Goal: Transaction & Acquisition: Purchase product/service

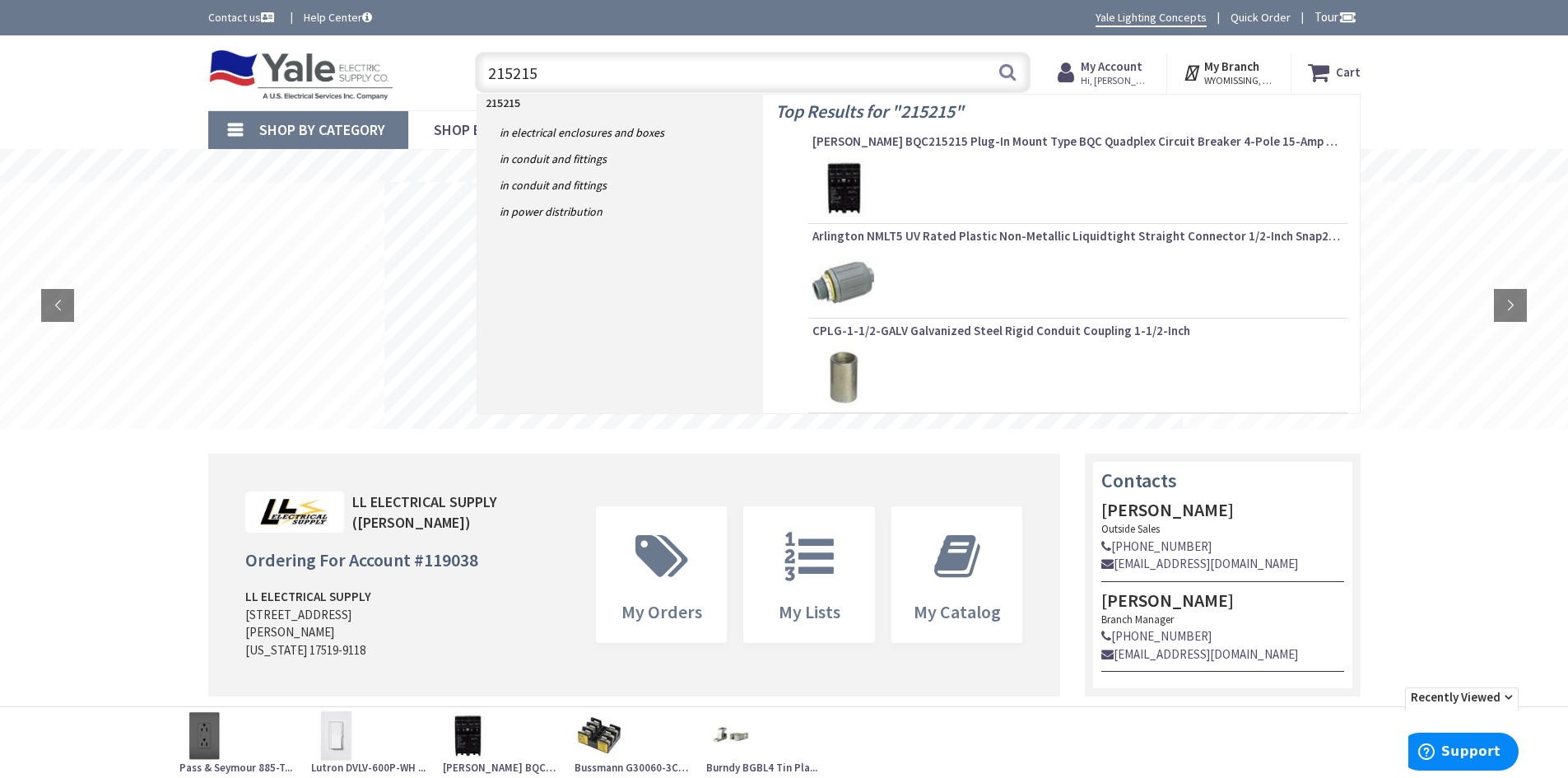
type input "215215"
click at [854, 180] on img at bounding box center [843, 188] width 61 height 61
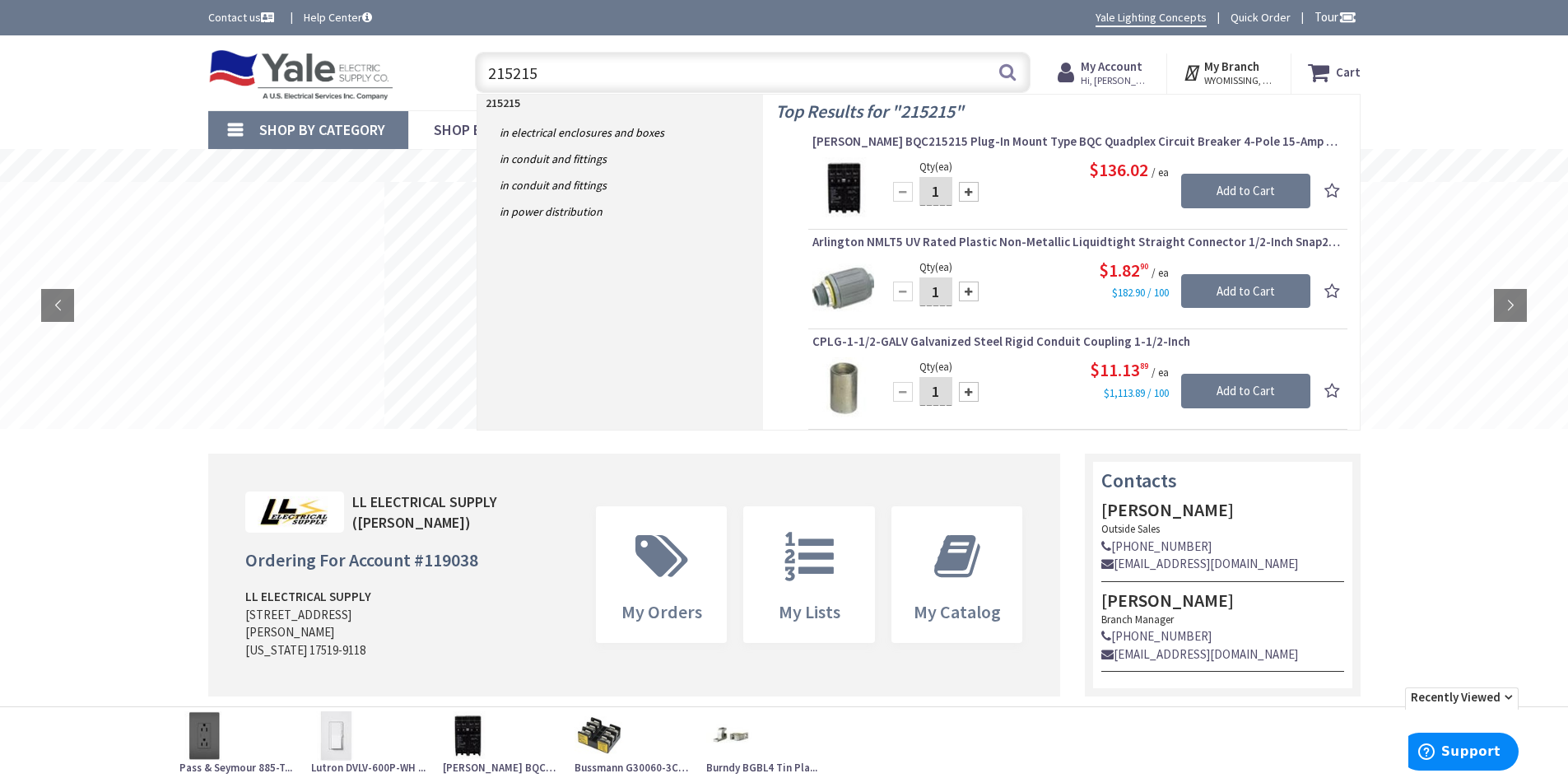
click at [876, 145] on span "Eaton BQC215215 Plug-In Mount Type BQC Quadplex Circuit Breaker 4-Pole 15-Amp O…" at bounding box center [1078, 141] width 531 height 16
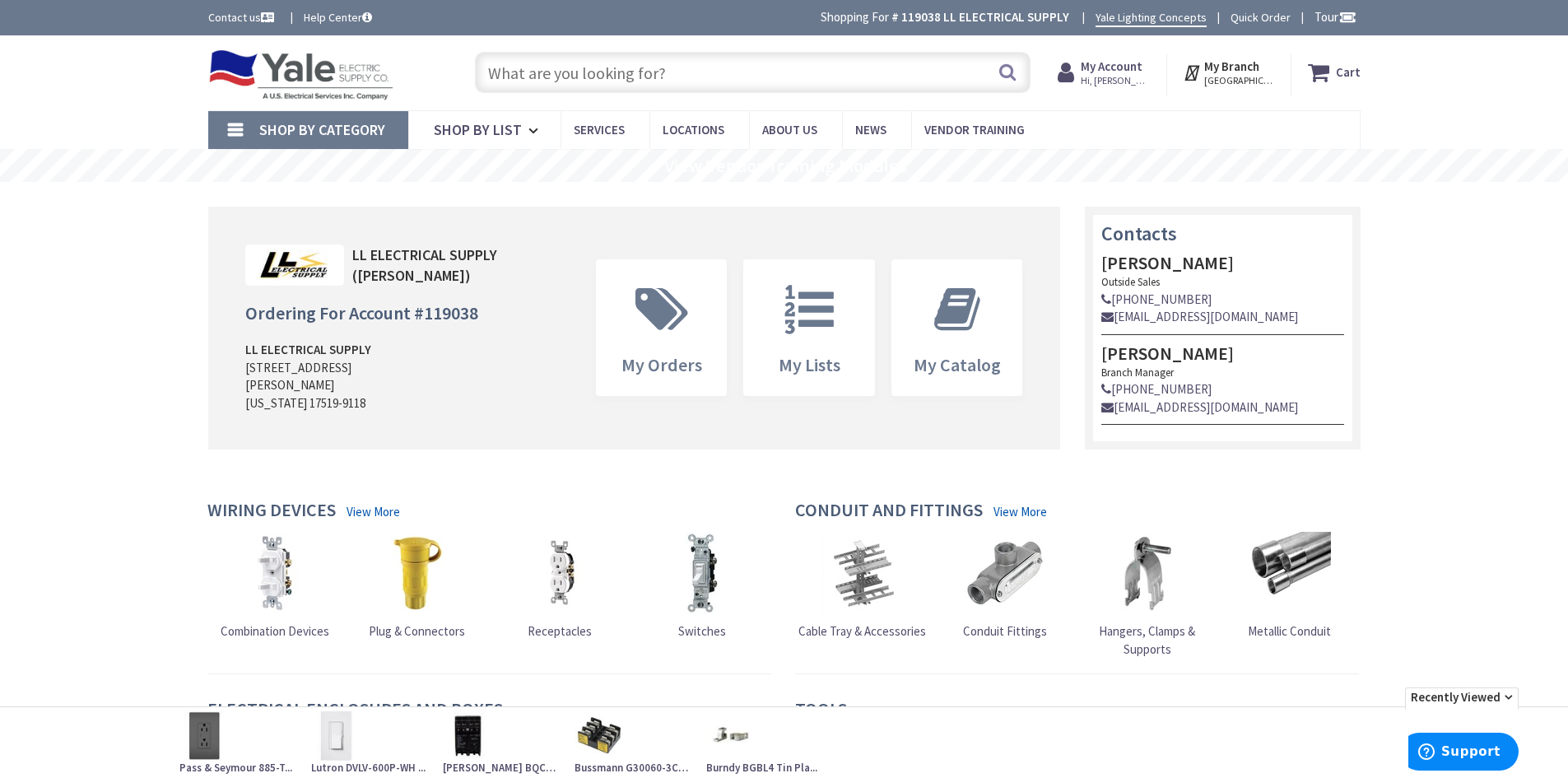
click at [524, 67] on input "text" at bounding box center [752, 72] width 556 height 41
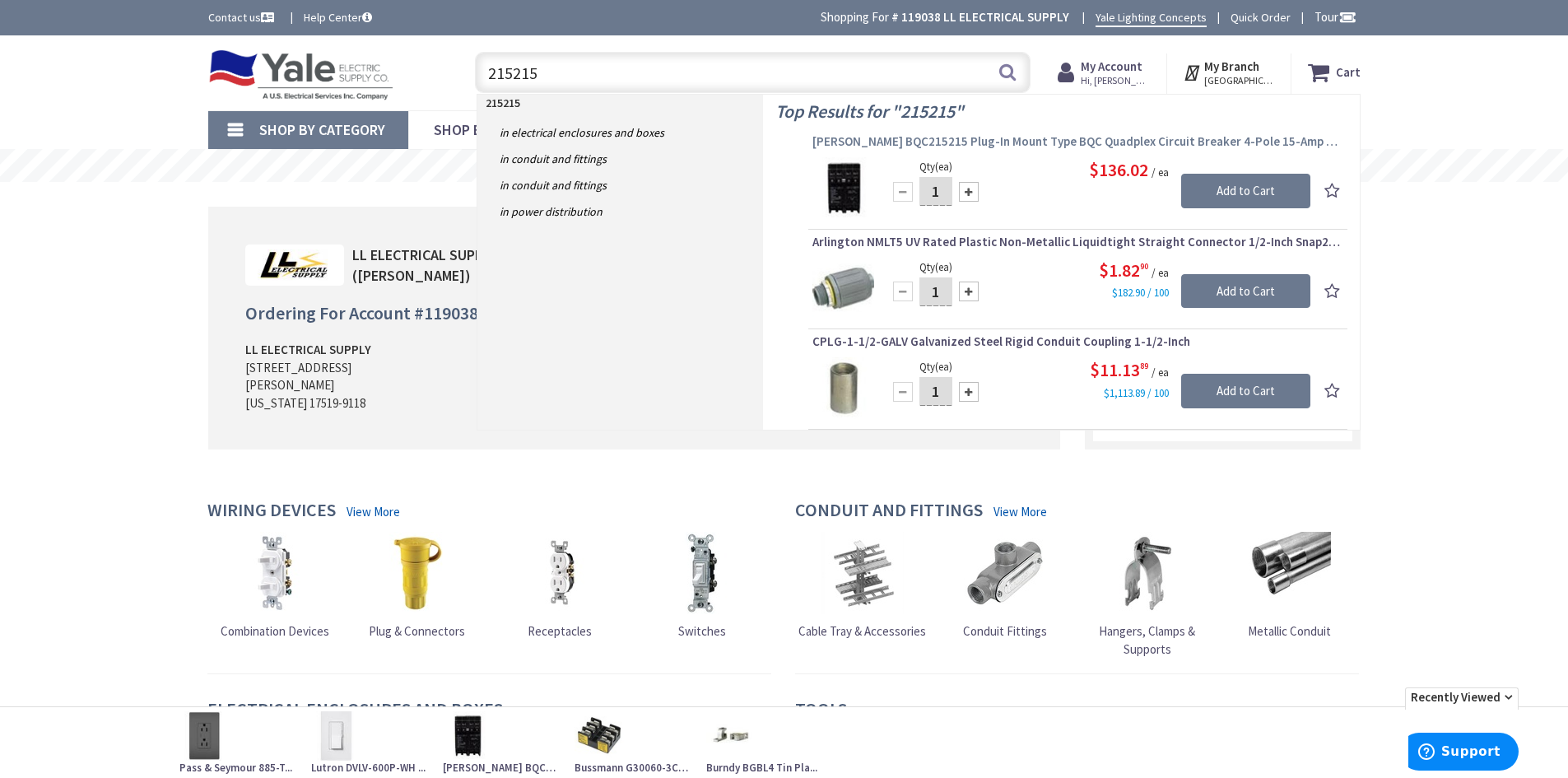
type input "215215"
click at [863, 137] on span "Eaton BQC215215 Plug-In Mount Type BQC Quadplex Circuit Breaker 4-Pole 15-Amp O…" at bounding box center [1078, 141] width 531 height 16
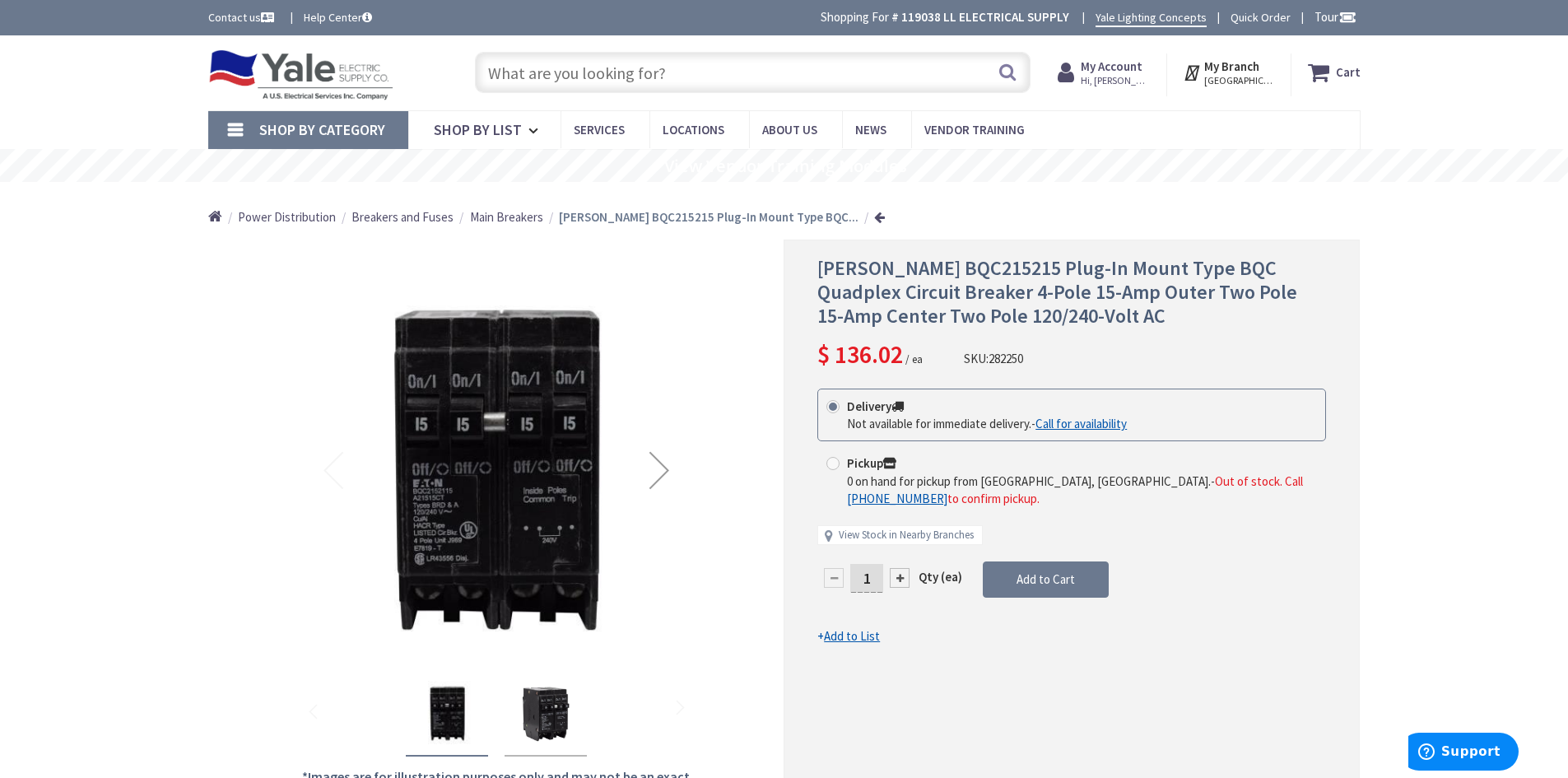
click at [658, 472] on div "Next" at bounding box center [659, 470] width 66 height 66
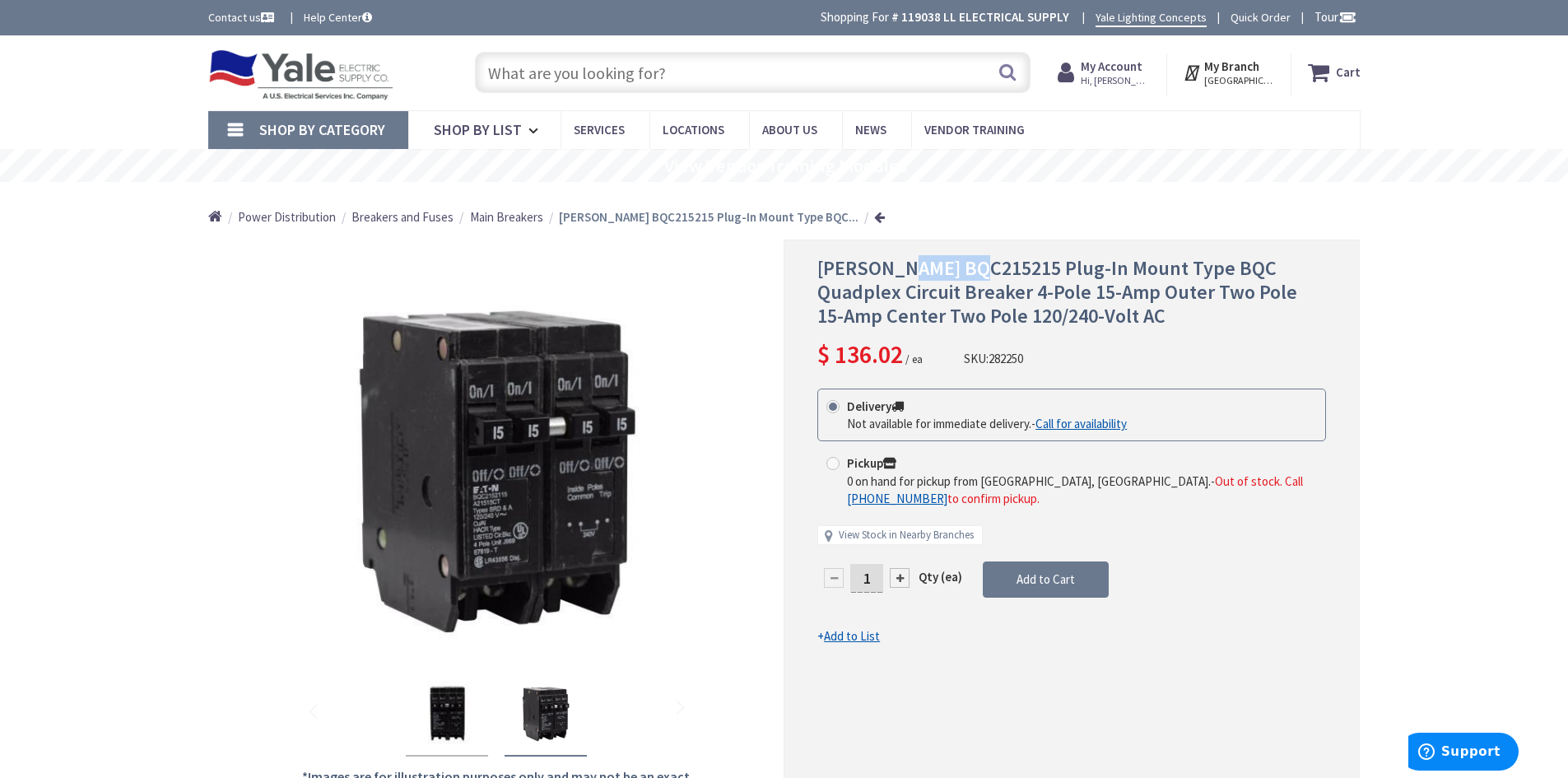
drag, startPoint x: 971, startPoint y: 269, endPoint x: 909, endPoint y: 264, distance: 62.2
click at [909, 264] on span "Eaton BQC215215 Plug-In Mount Type BQC Quadplex Circuit Breaker 4-Pole 15-Amp O…" at bounding box center [1057, 292] width 480 height 73
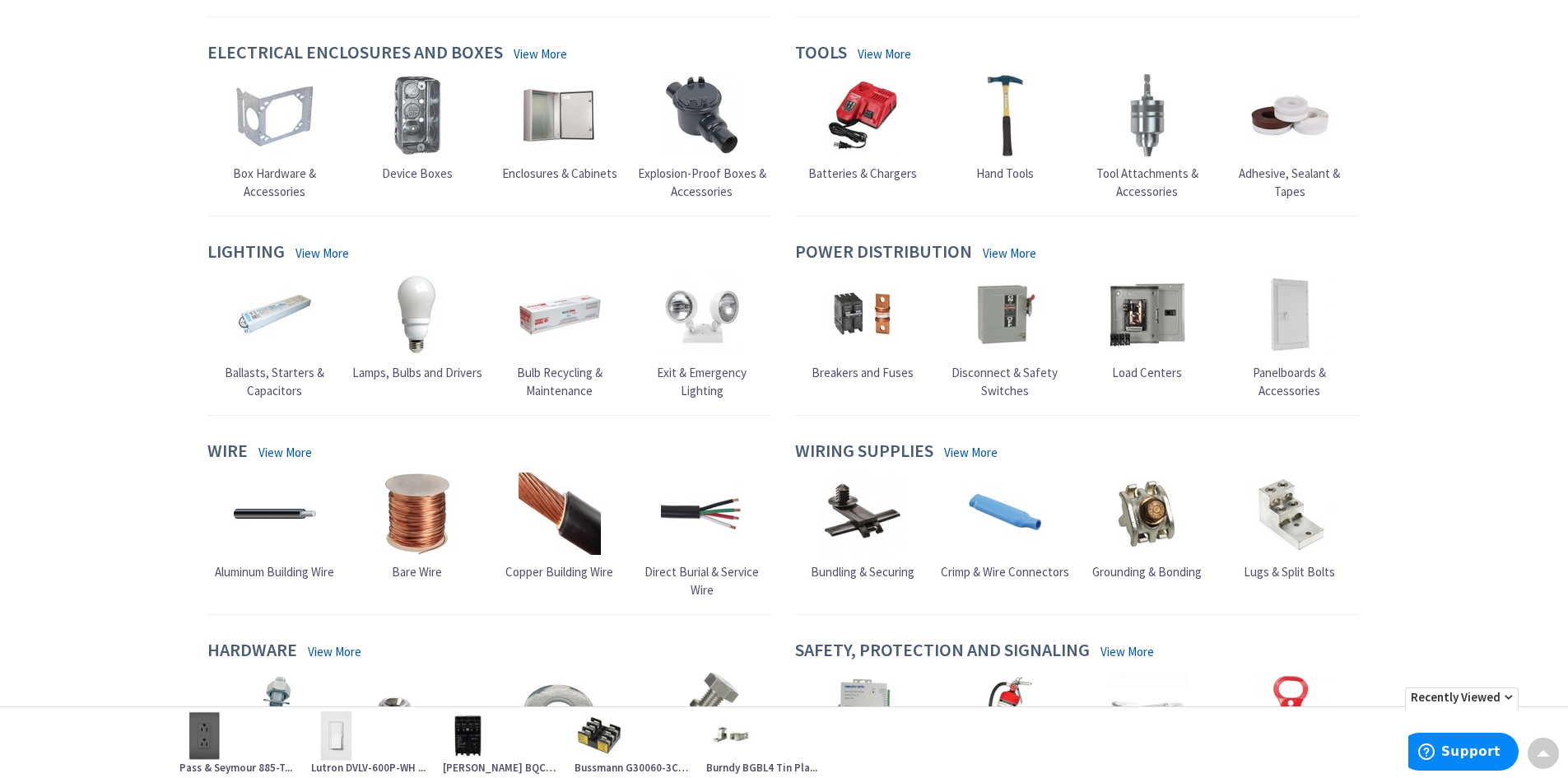
scroll to position [658, 0]
click at [834, 365] on span "Breakers and Fuses" at bounding box center [863, 370] width 102 height 15
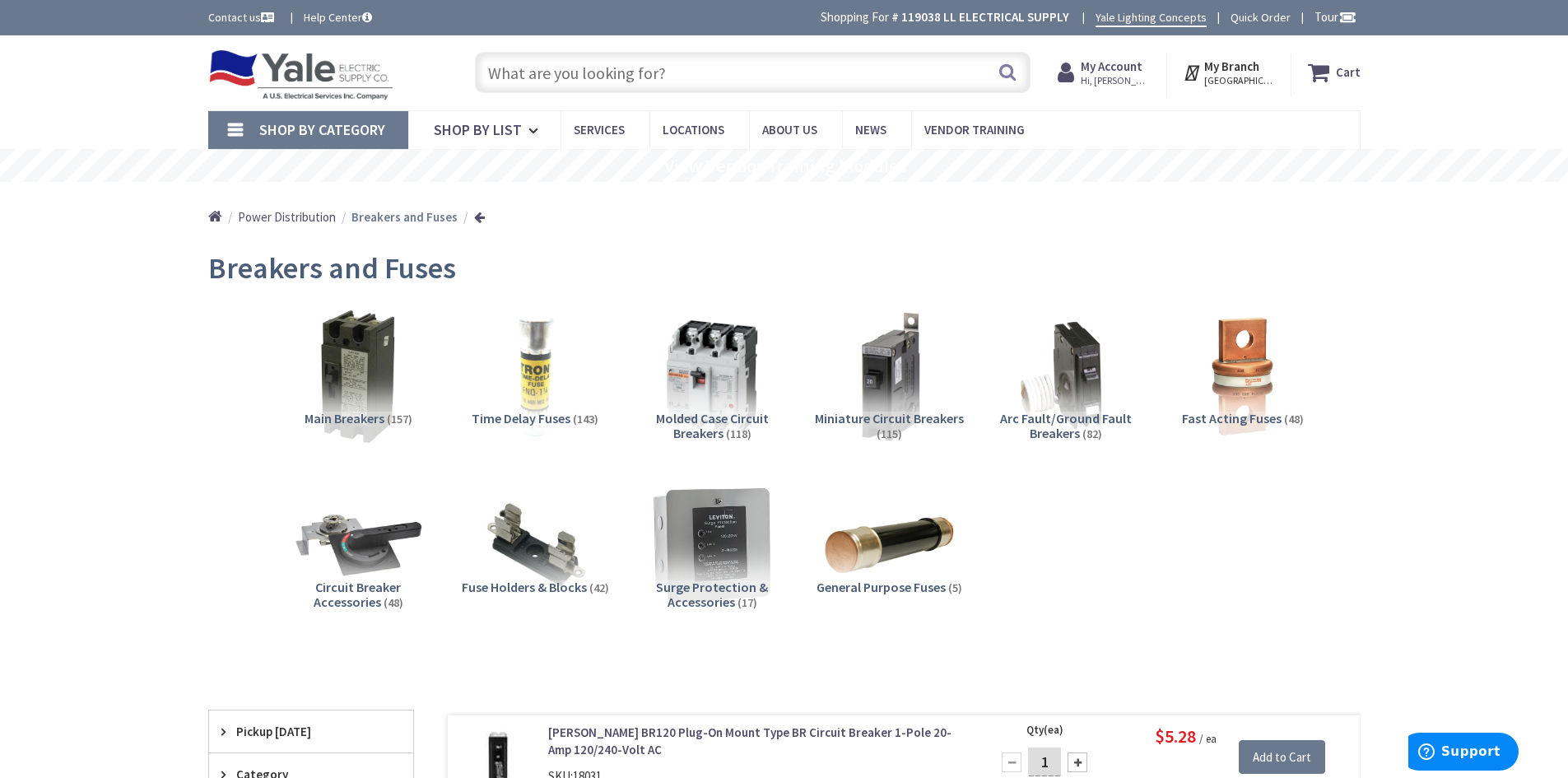
click at [887, 415] on span "Miniature Circuit Breakers" at bounding box center [889, 417] width 149 height 16
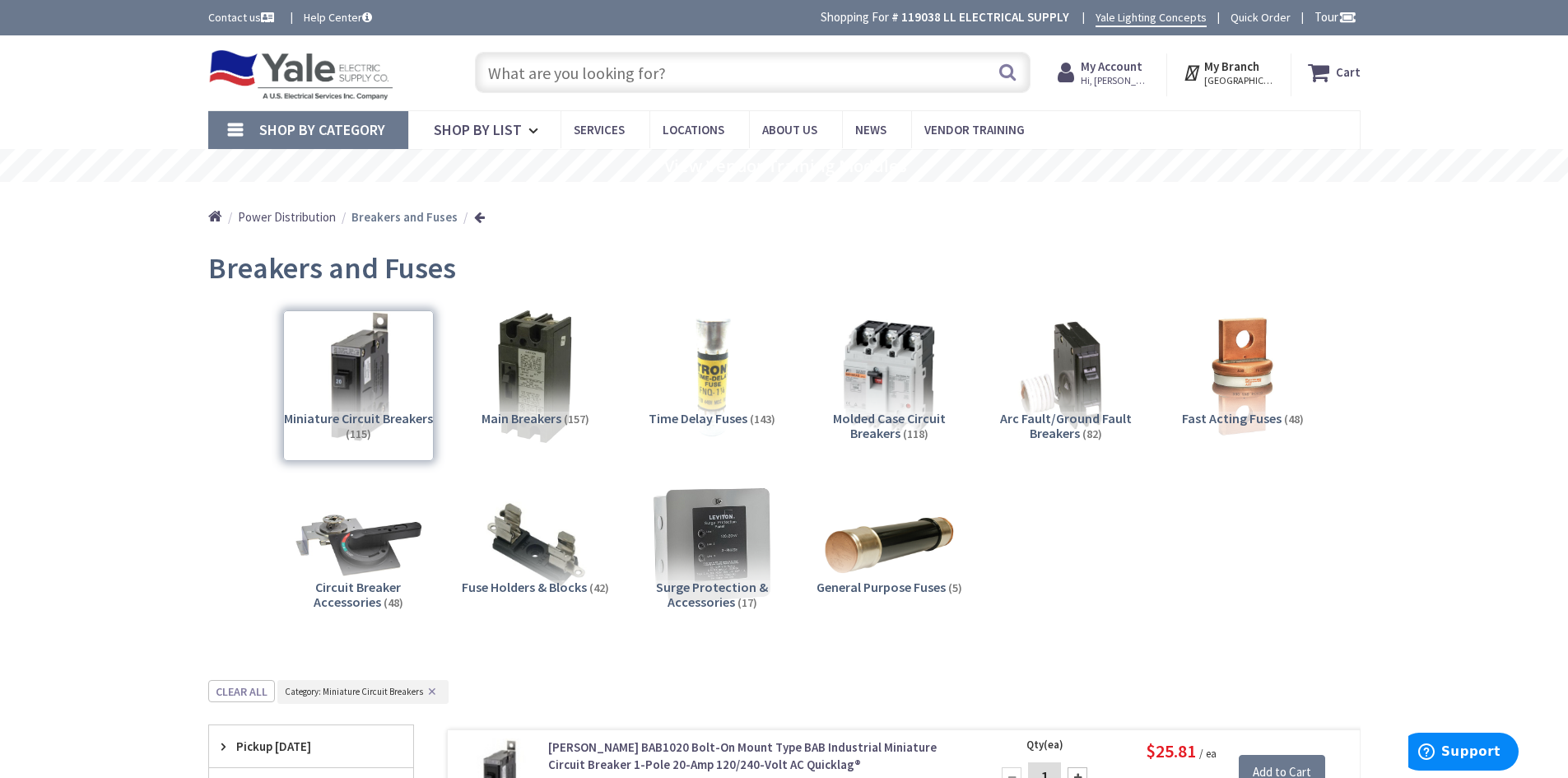
click at [902, 415] on span "Molded Case Circuit Breakers" at bounding box center [890, 425] width 113 height 32
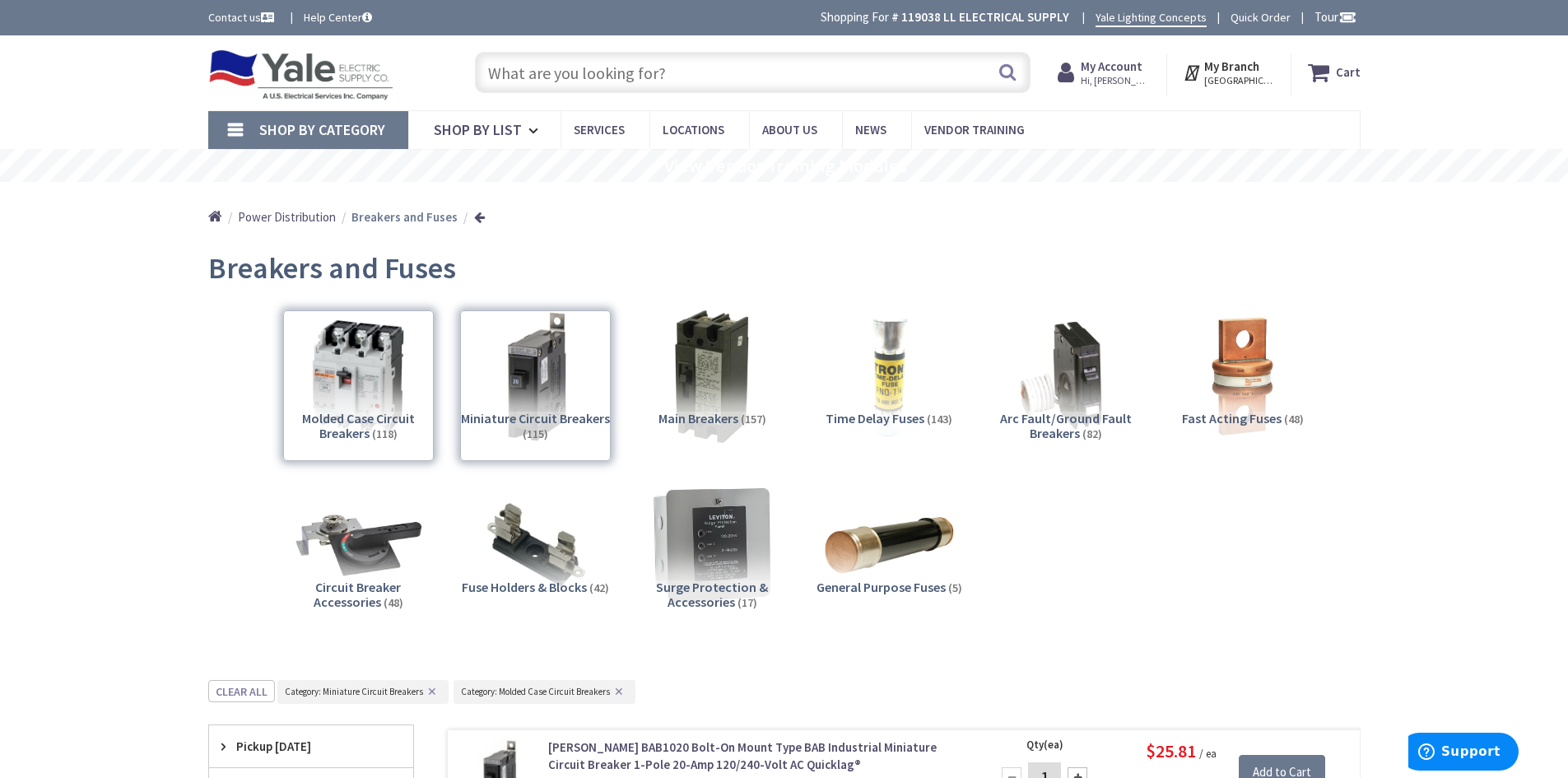
click at [617, 693] on button "✕" at bounding box center [619, 692] width 18 height 12
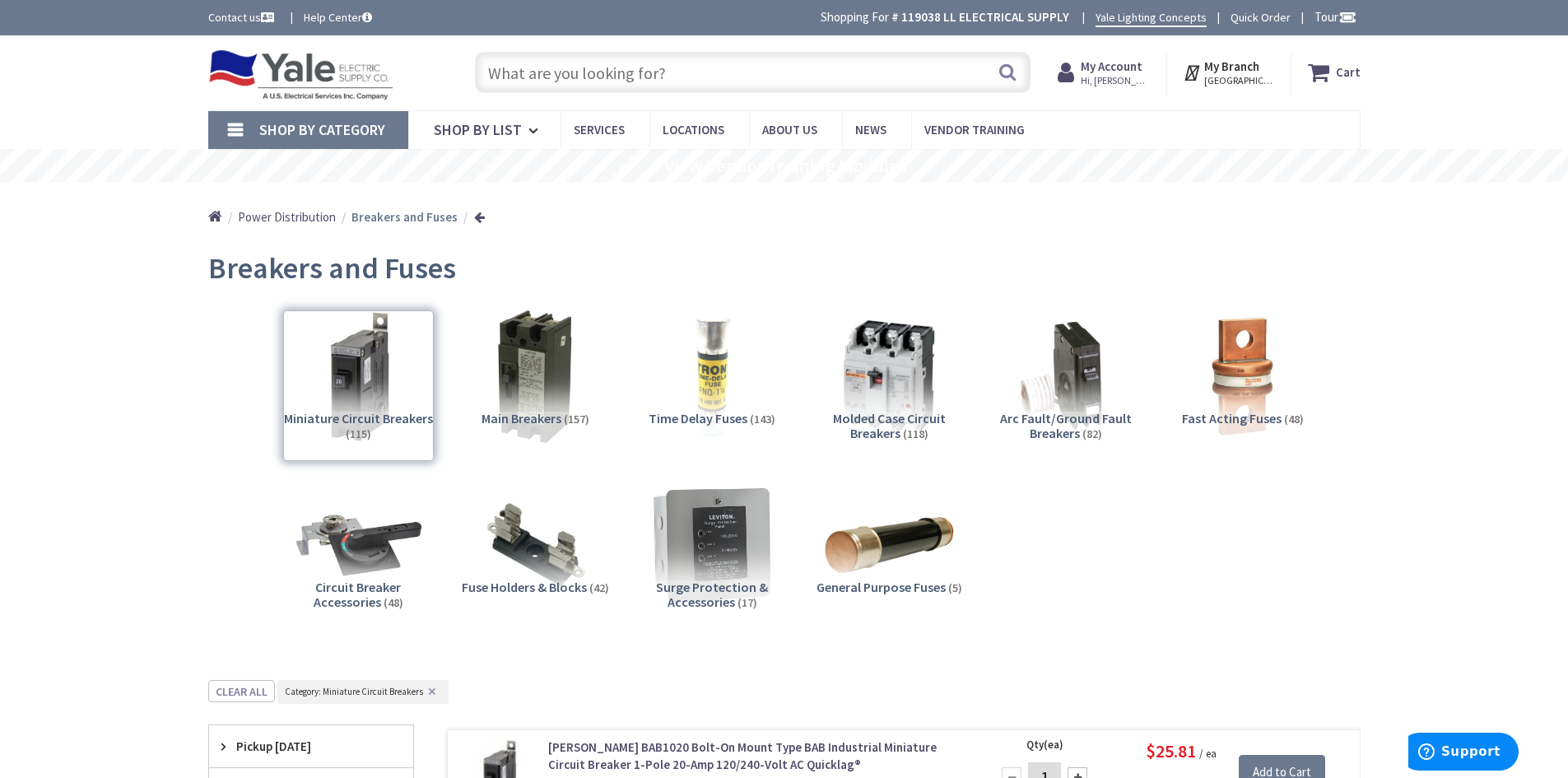
click at [438, 690] on button "✕" at bounding box center [432, 692] width 18 height 12
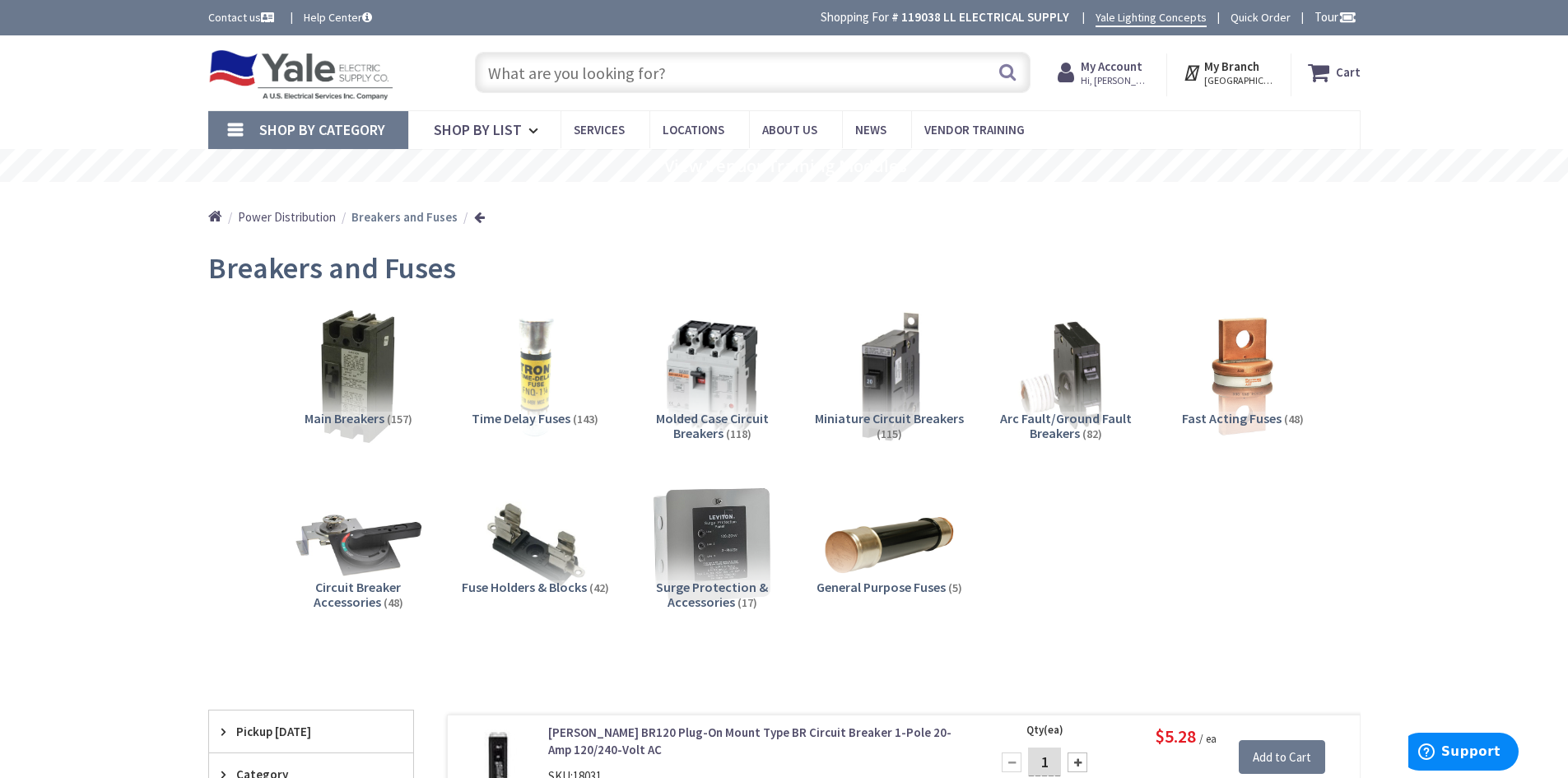
click at [708, 417] on span "Molded Case Circuit Breakers" at bounding box center [713, 425] width 113 height 32
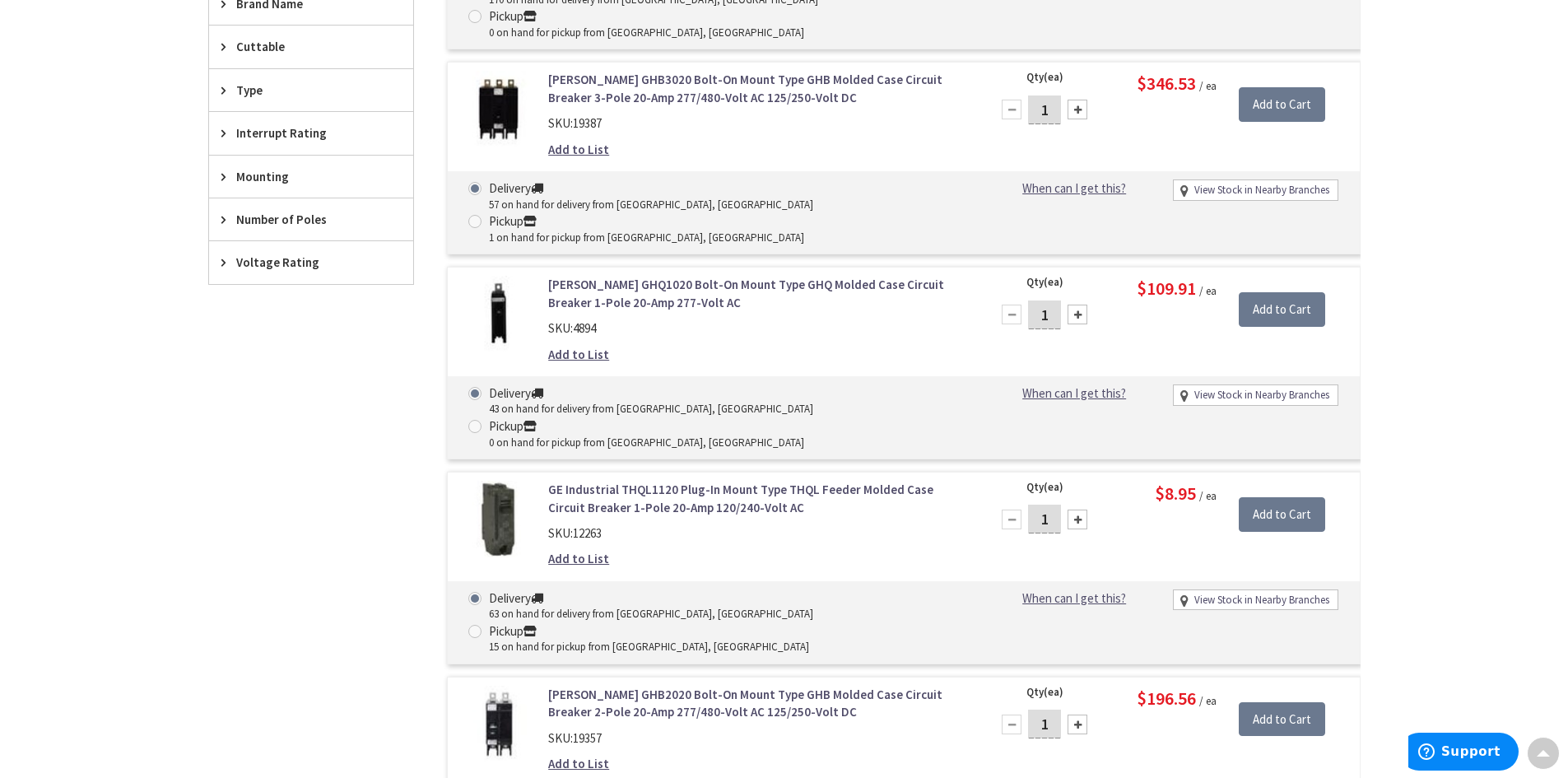
scroll to position [433, 0]
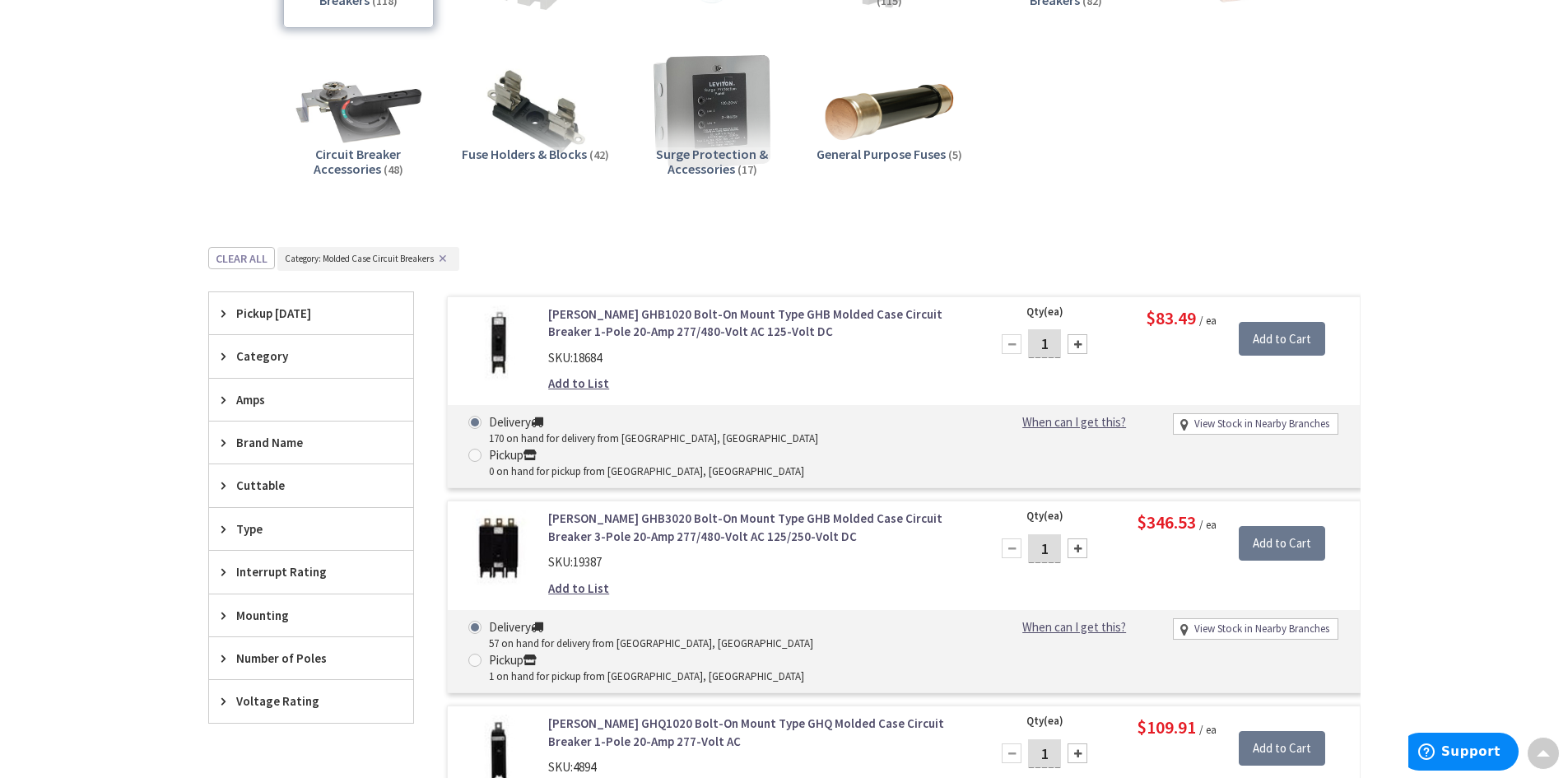
click at [236, 524] on span "Type" at bounding box center [303, 529] width 134 height 17
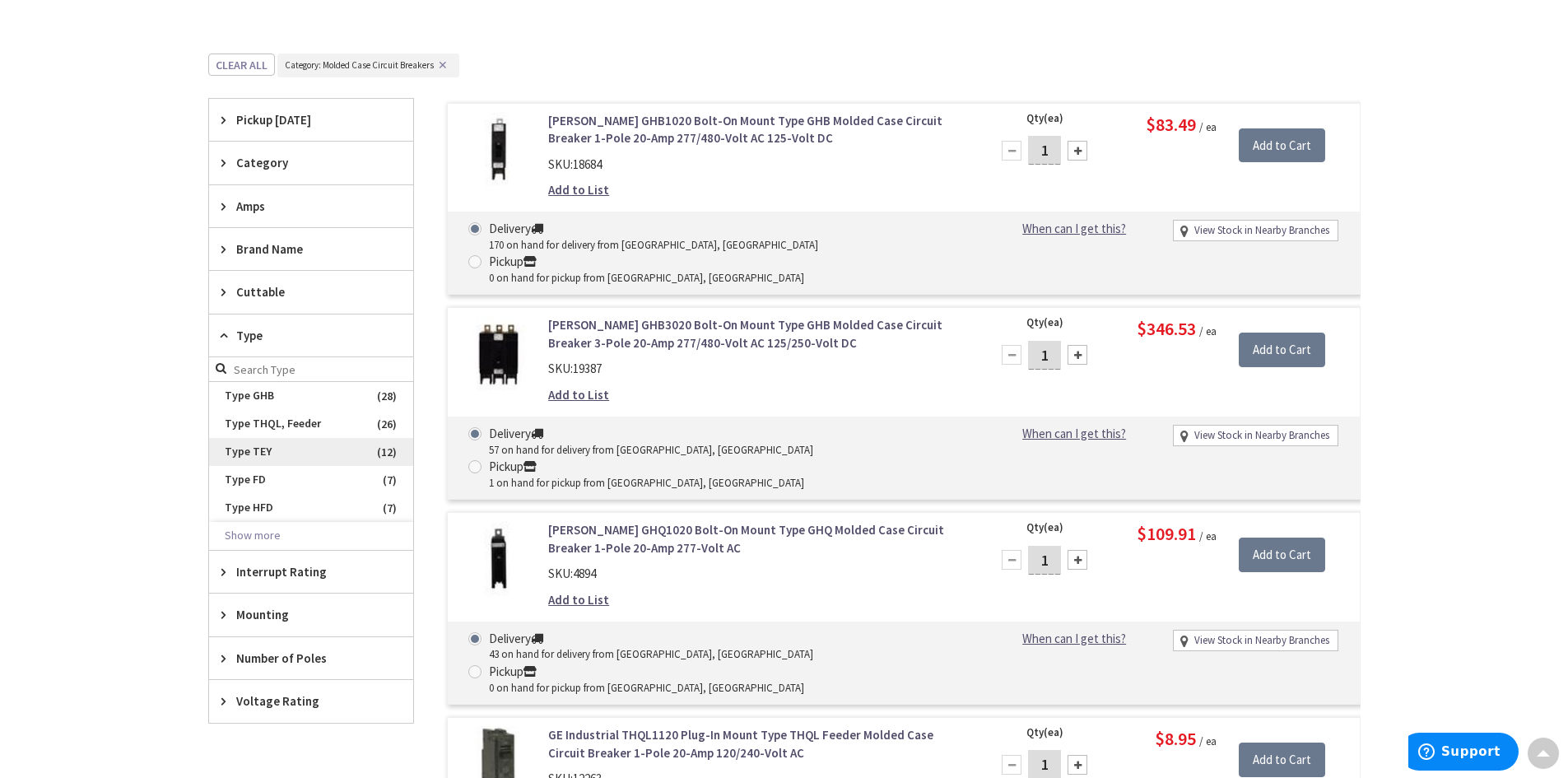
scroll to position [680, 0]
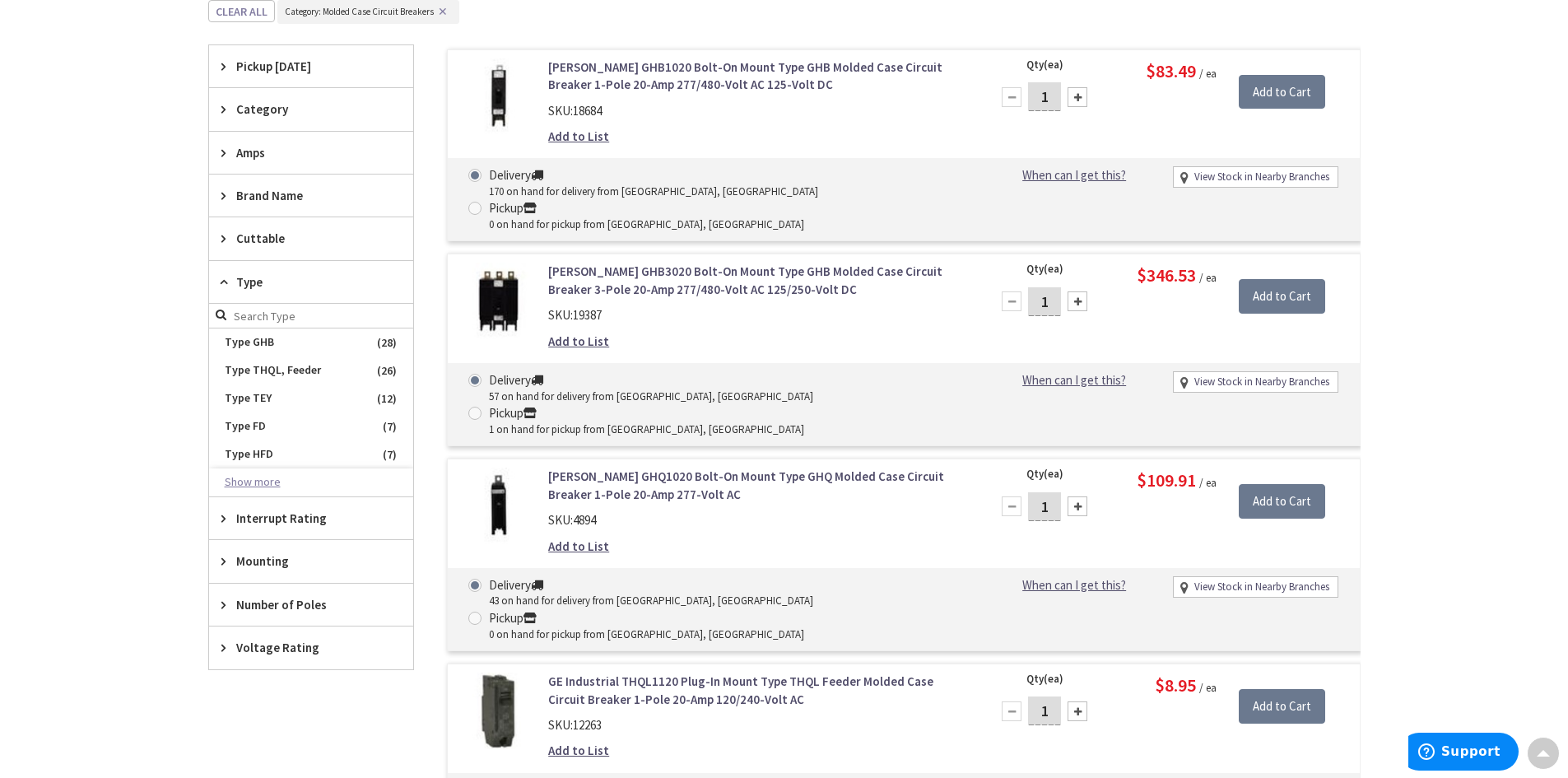
click at [246, 482] on button "Show more" at bounding box center [311, 482] width 204 height 28
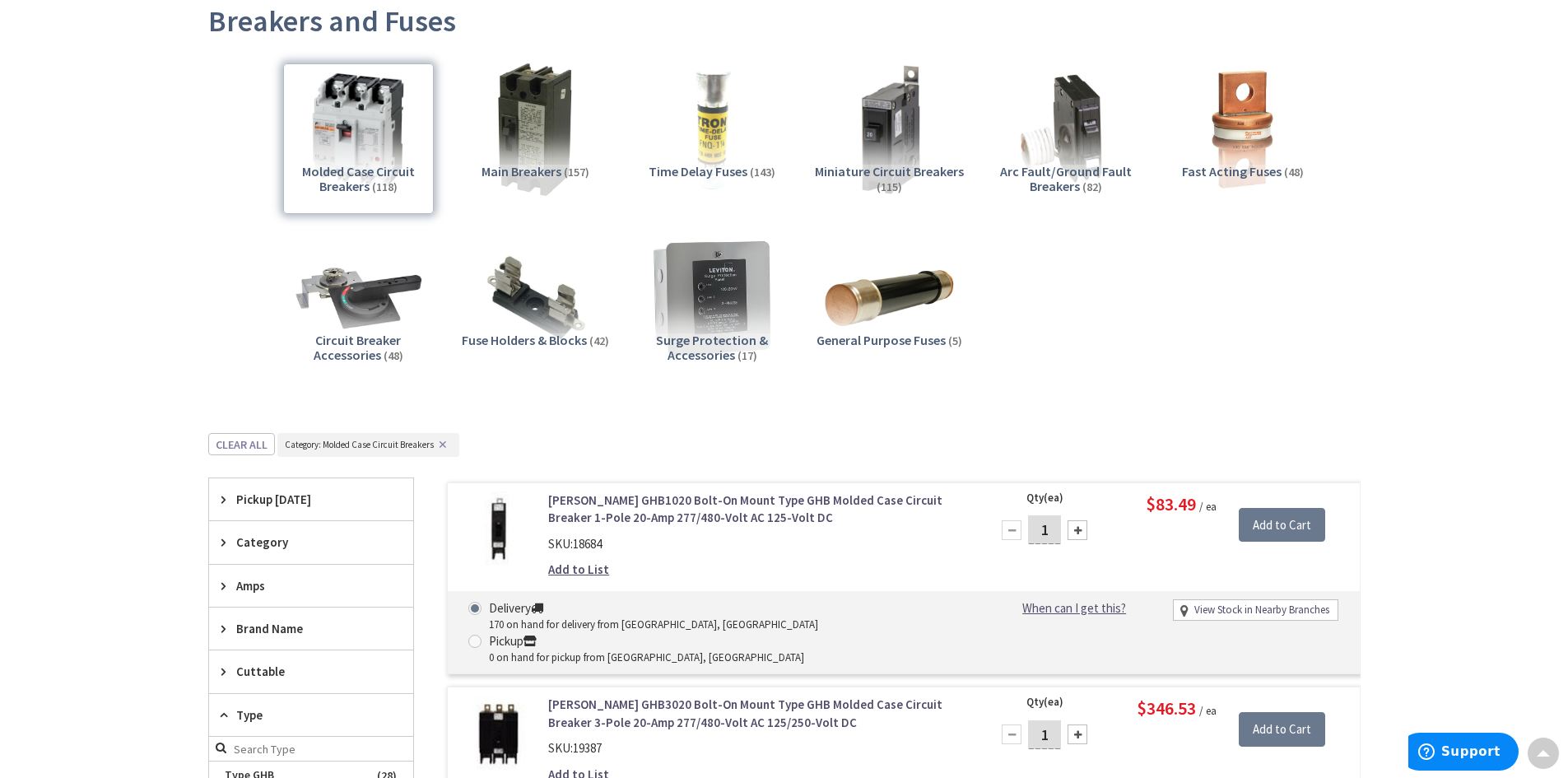
scroll to position [0, 0]
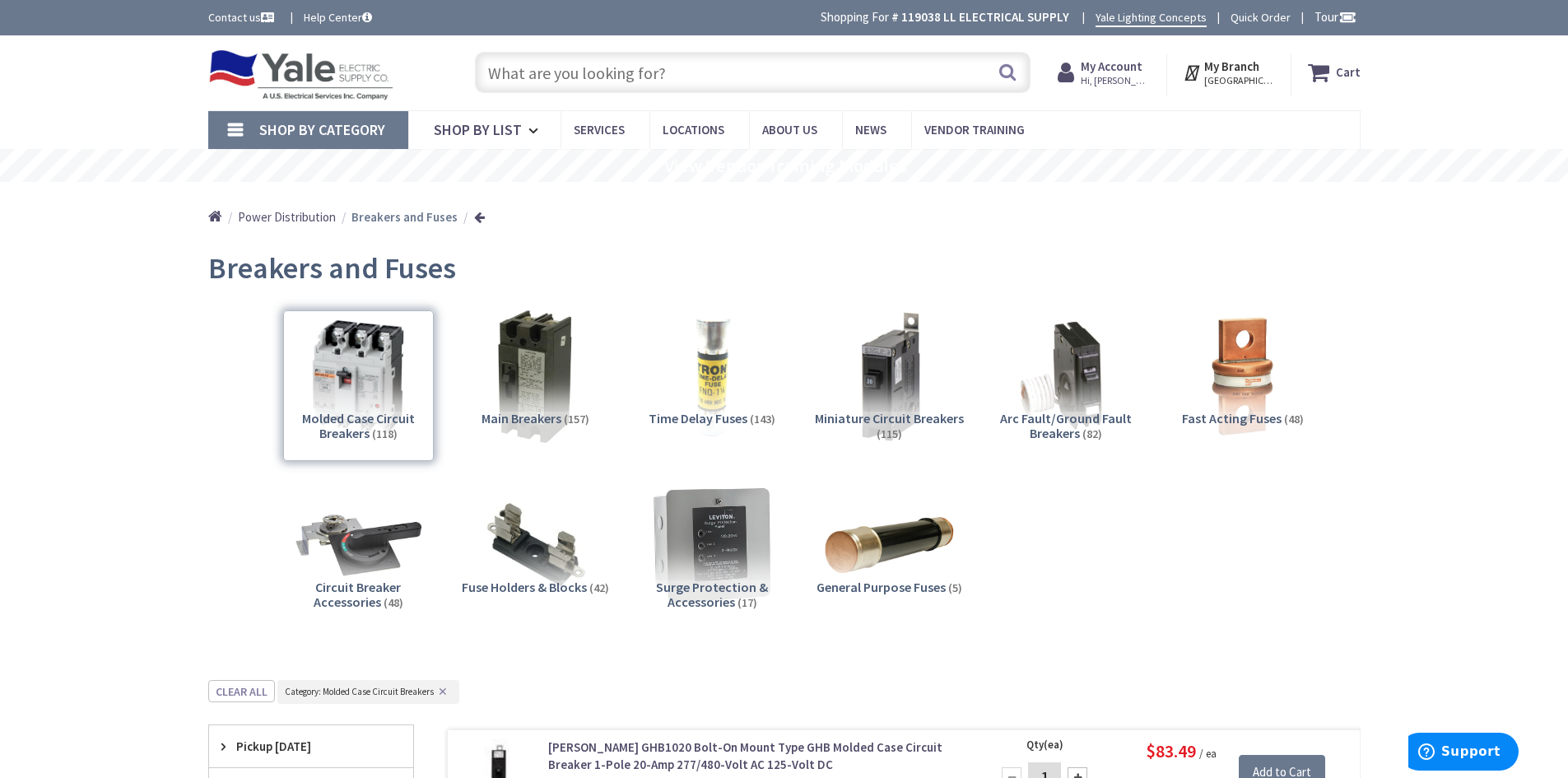
click at [541, 69] on input "text" at bounding box center [752, 72] width 556 height 41
click at [230, 682] on button "Clear all" at bounding box center [241, 691] width 66 height 22
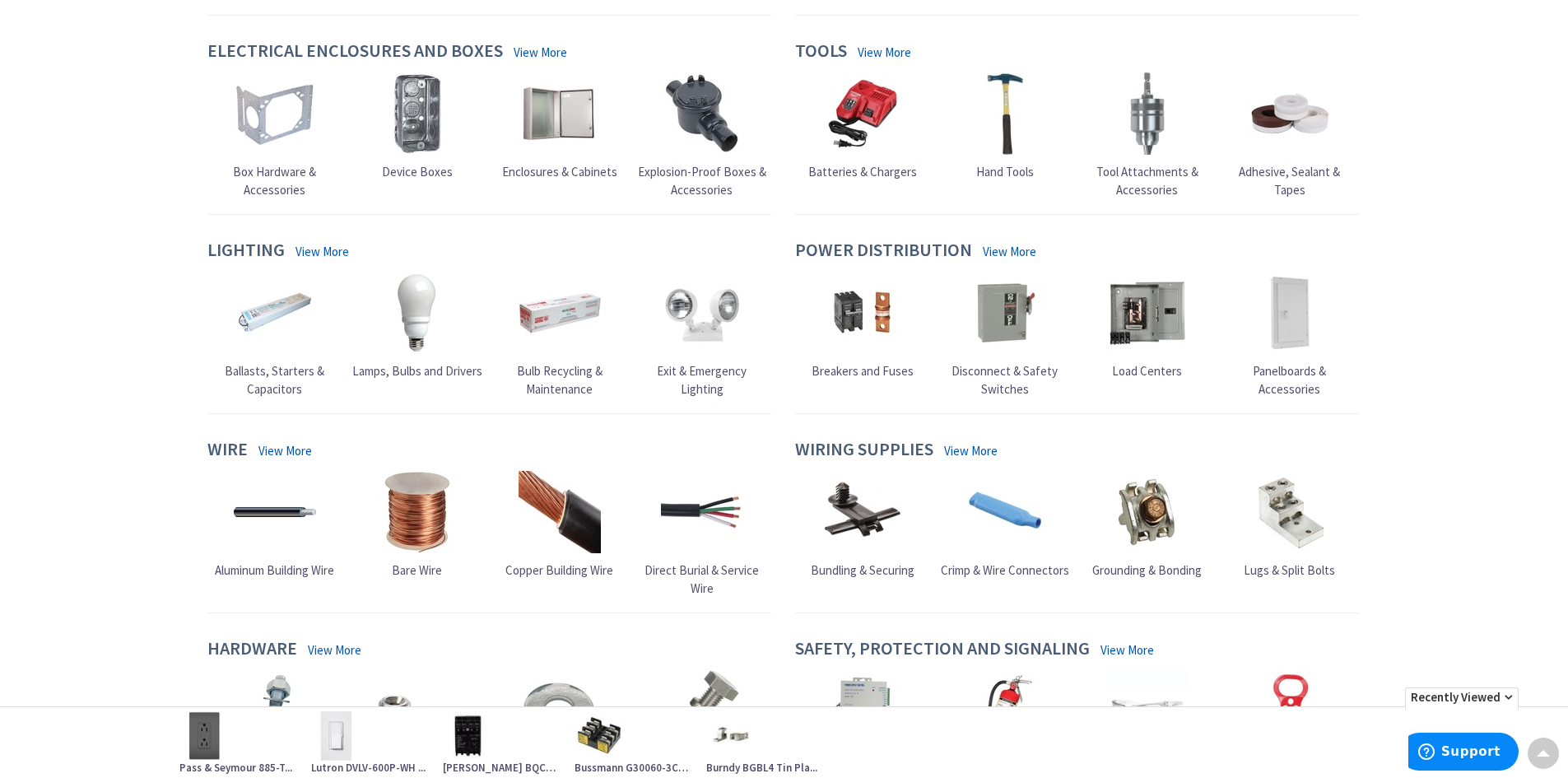
click at [477, 747] on img at bounding box center [467, 735] width 49 height 49
click at [468, 728] on img at bounding box center [467, 735] width 49 height 49
